Goal: Transaction & Acquisition: Book appointment/travel/reservation

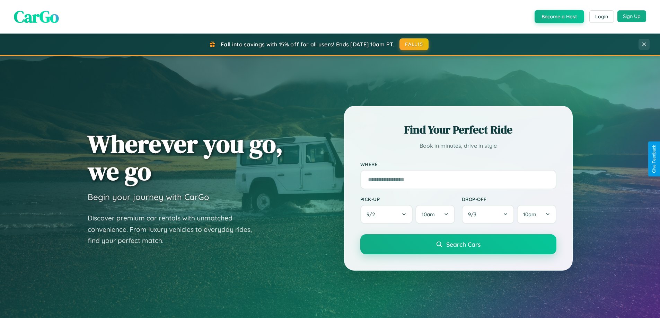
click at [631, 16] on button "Sign Up" at bounding box center [631, 16] width 29 height 12
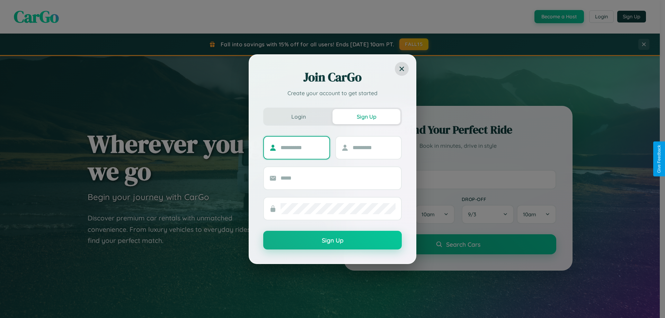
click at [302, 148] on input "text" at bounding box center [302, 147] width 43 height 11
type input "****"
click at [374, 148] on input "text" at bounding box center [374, 147] width 43 height 11
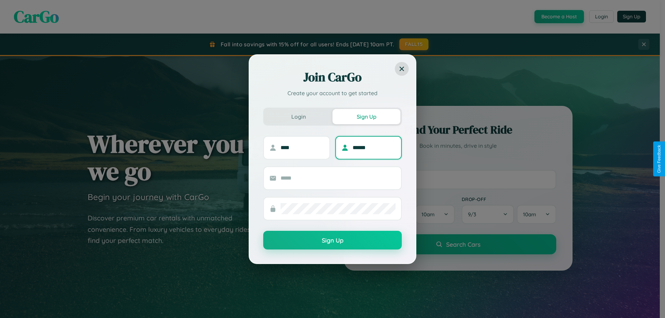
type input "******"
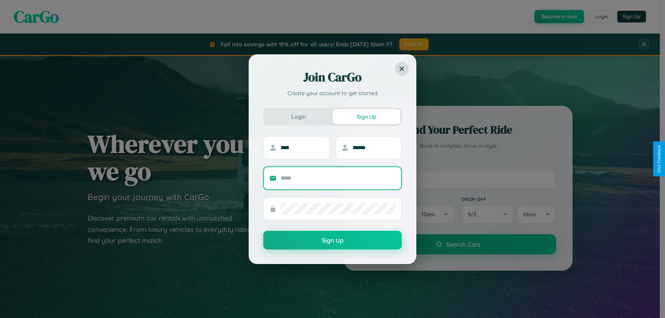
click at [338, 178] on input "text" at bounding box center [338, 178] width 115 height 11
type input "**********"
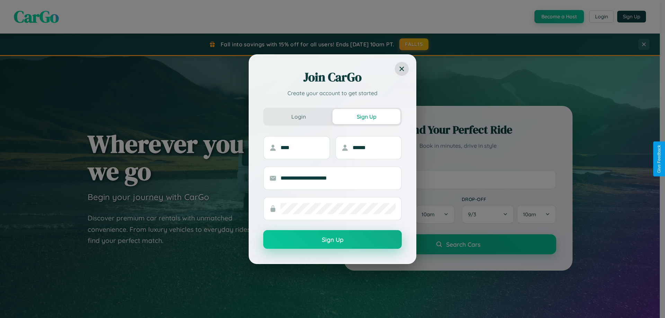
click at [332, 240] on button "Sign Up" at bounding box center [332, 239] width 139 height 19
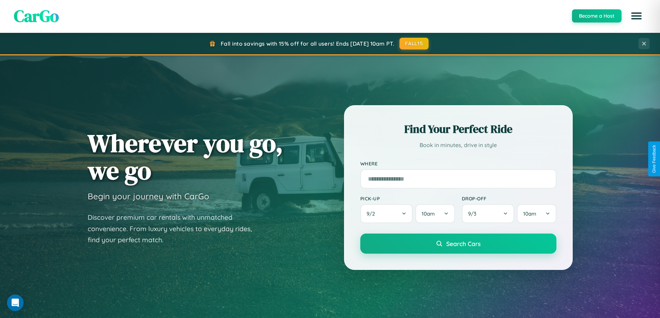
scroll to position [299, 0]
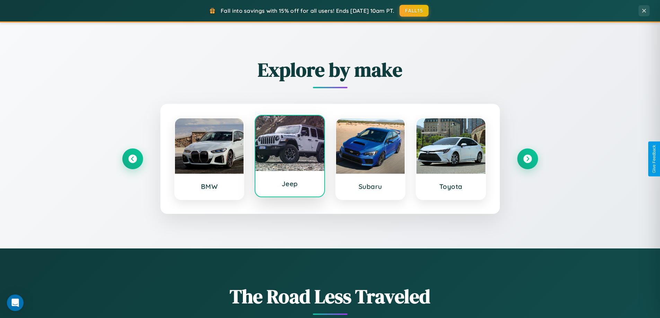
click at [290, 156] on div at bounding box center [289, 143] width 69 height 55
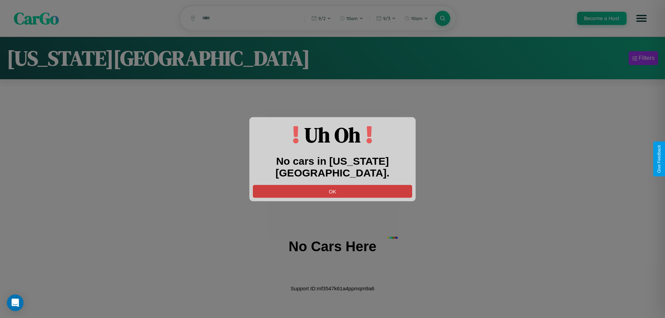
click at [332, 185] on button "OK" at bounding box center [332, 191] width 159 height 13
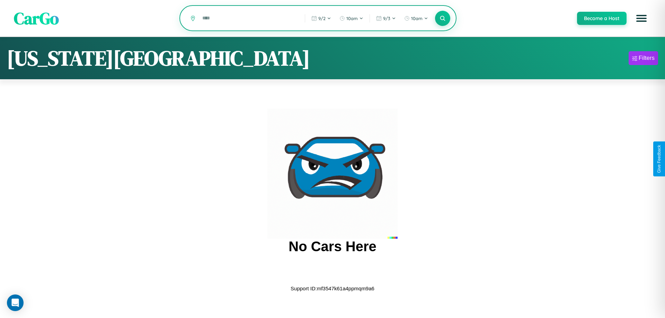
click at [248, 19] on input "text" at bounding box center [248, 18] width 99 height 12
type input "*"
click at [442, 19] on icon at bounding box center [442, 18] width 7 height 7
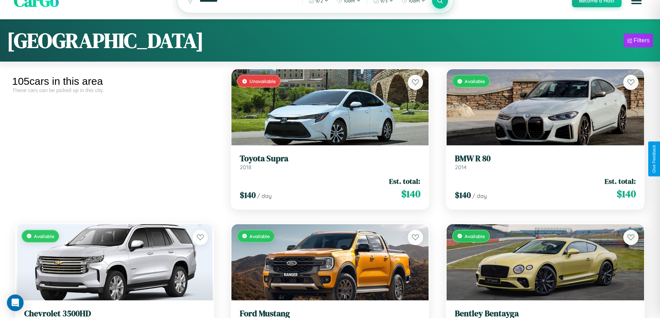
scroll to position [42, 0]
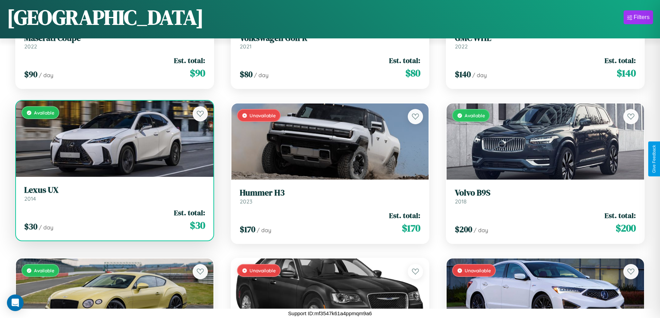
click at [114, 139] on div "Available" at bounding box center [114, 139] width 197 height 76
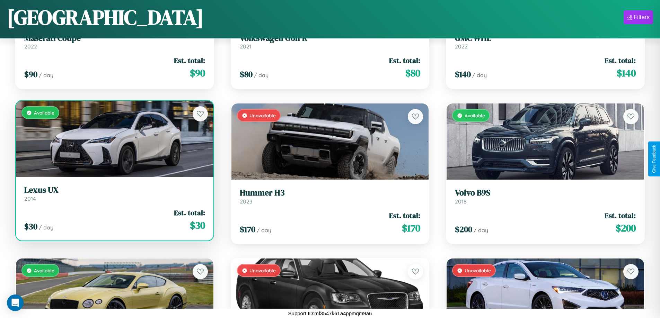
click at [114, 139] on div "Available" at bounding box center [114, 139] width 197 height 76
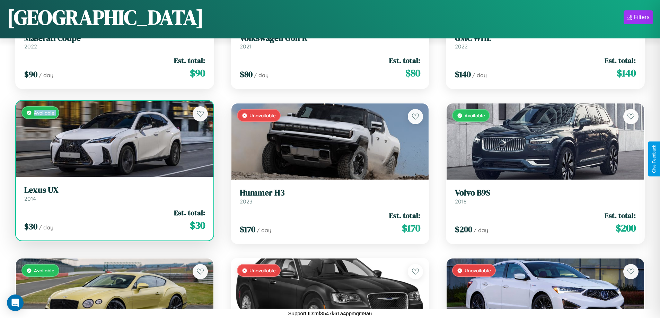
click at [114, 139] on div "Available" at bounding box center [114, 139] width 197 height 76
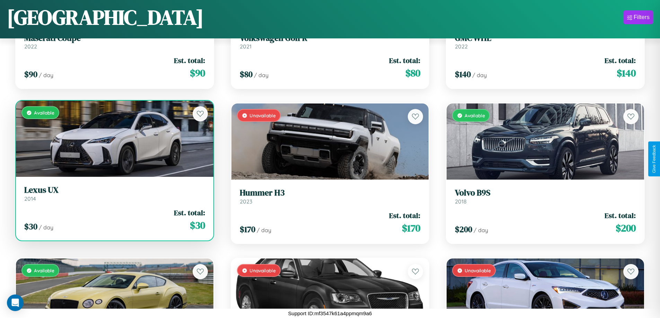
click at [114, 139] on div "Available" at bounding box center [114, 139] width 197 height 76
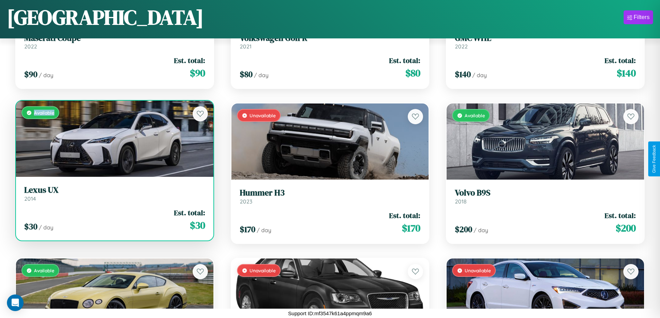
click at [114, 139] on div "Available" at bounding box center [114, 139] width 197 height 76
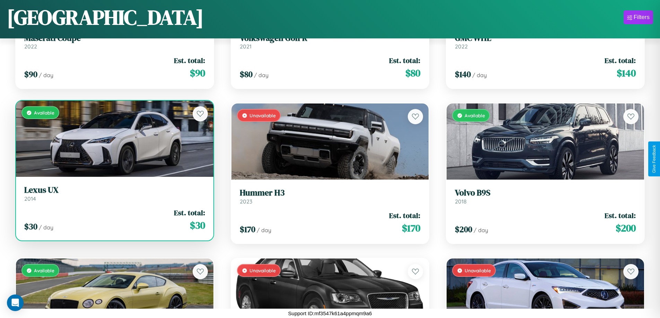
click at [114, 194] on h3 "Lexus UX" at bounding box center [114, 190] width 181 height 10
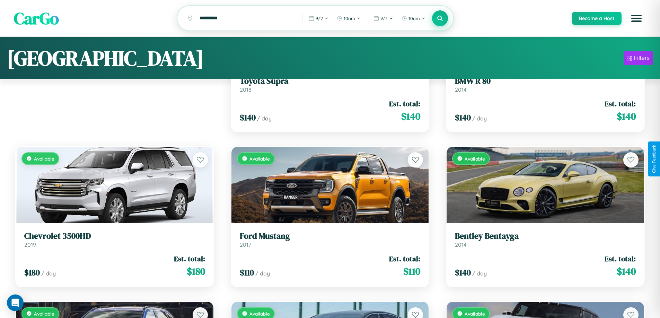
scroll to position [0, 0]
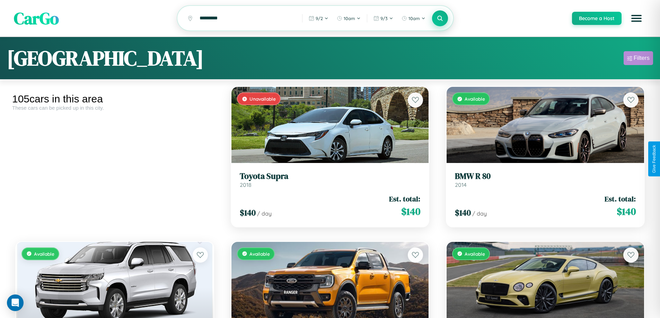
click at [638, 59] on div "Filters" at bounding box center [641, 58] width 16 height 7
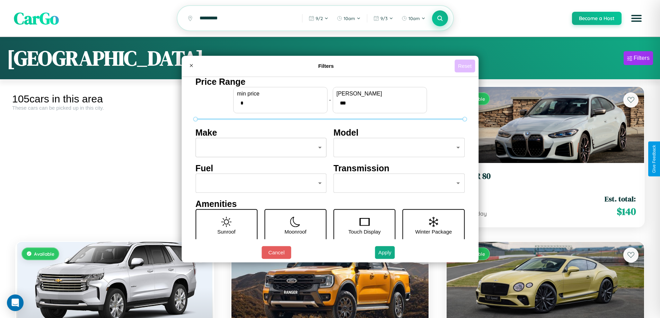
click at [465, 66] on button "Reset" at bounding box center [464, 66] width 20 height 13
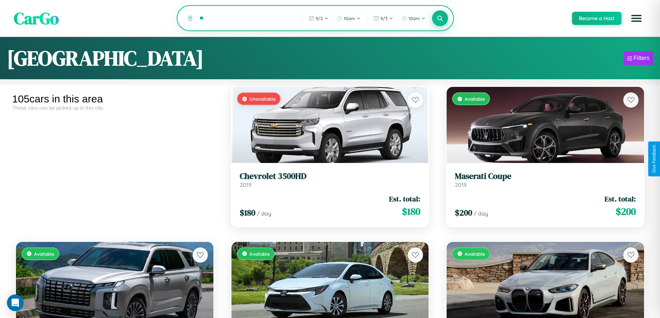
type input "*"
type input "******"
click at [440, 19] on icon at bounding box center [440, 18] width 7 height 7
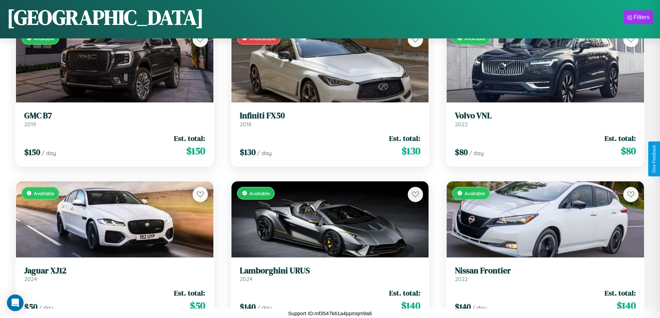
scroll to position [3819, 0]
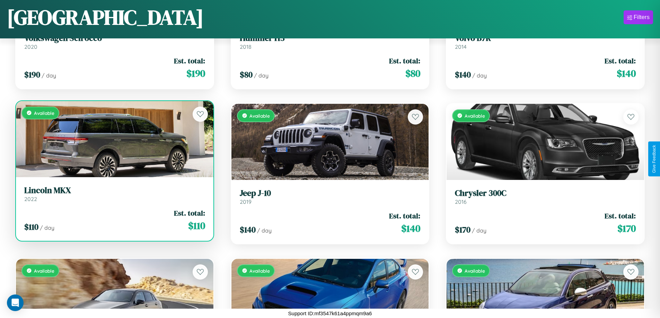
click at [114, 194] on h3 "Lincoln MKX" at bounding box center [114, 191] width 181 height 10
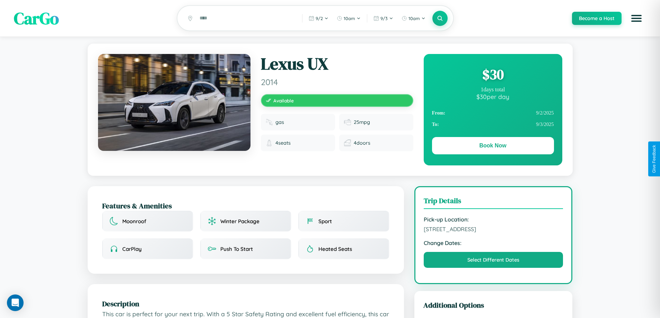
click at [492, 76] on div "$ 30" at bounding box center [493, 74] width 122 height 19
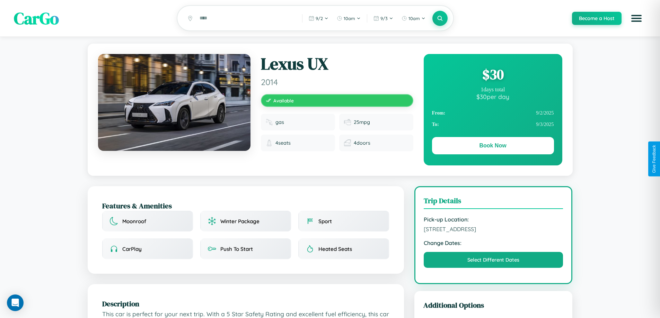
click at [492, 76] on div "$ 30" at bounding box center [493, 74] width 122 height 19
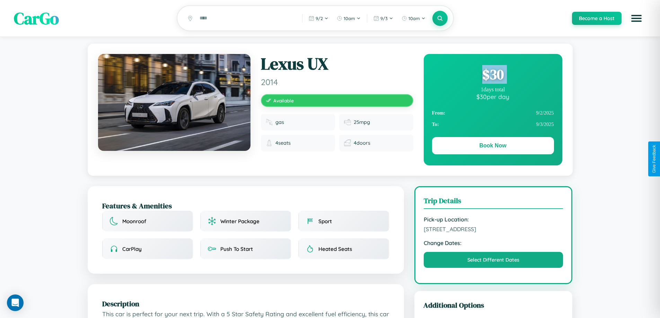
click at [492, 76] on div "$ 30" at bounding box center [493, 74] width 122 height 19
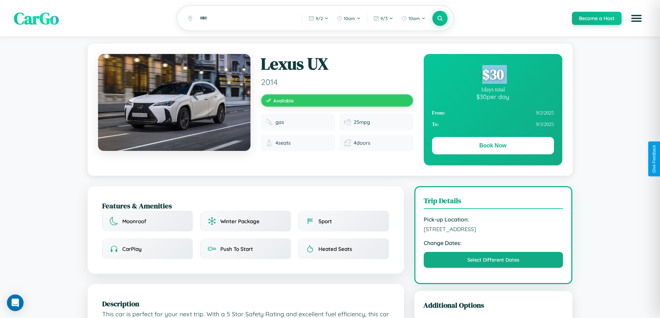
click at [492, 76] on div "$ 30" at bounding box center [493, 74] width 122 height 19
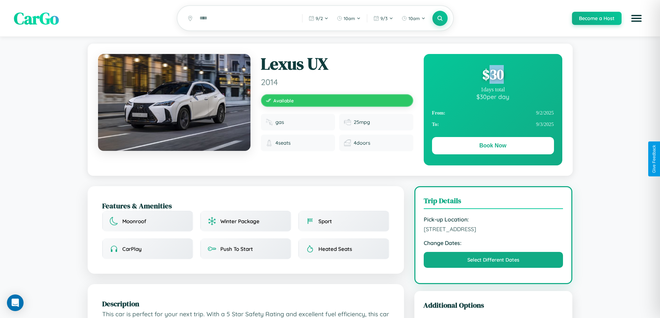
click at [492, 76] on div "$ 30" at bounding box center [493, 74] width 122 height 19
